Goal: Transaction & Acquisition: Register for event/course

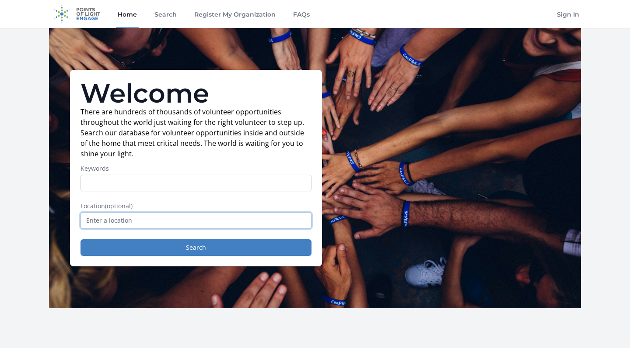
click at [147, 221] on input "text" at bounding box center [195, 220] width 231 height 17
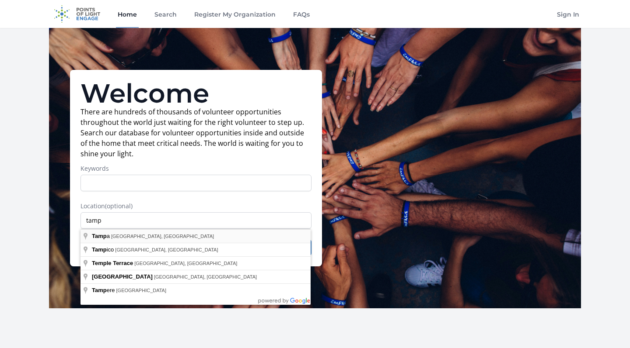
type input "Tampa, FL, USA"
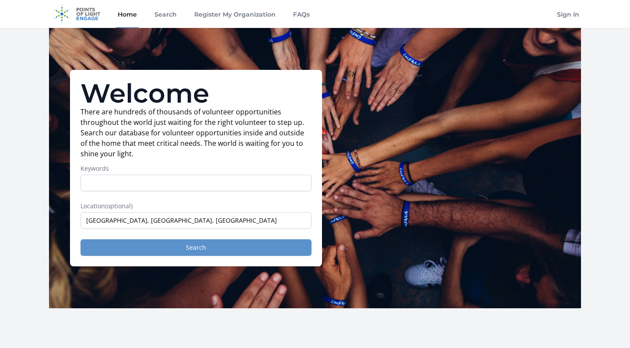
click at [145, 247] on button "Search" at bounding box center [195, 248] width 231 height 17
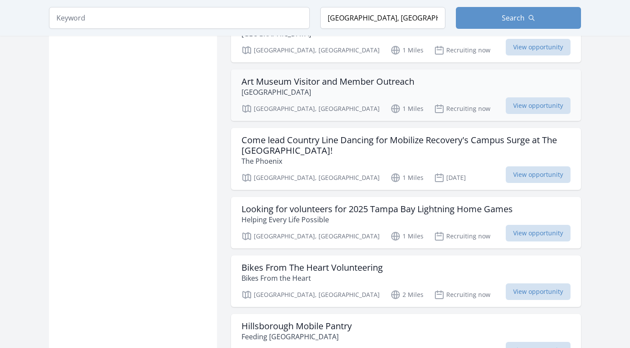
scroll to position [781, 0]
click at [299, 204] on h3 "Looking for volunteers for 2025 Tampa Bay Lightning Home Games" at bounding box center [376, 209] width 271 height 10
